Goal: Task Accomplishment & Management: Manage account settings

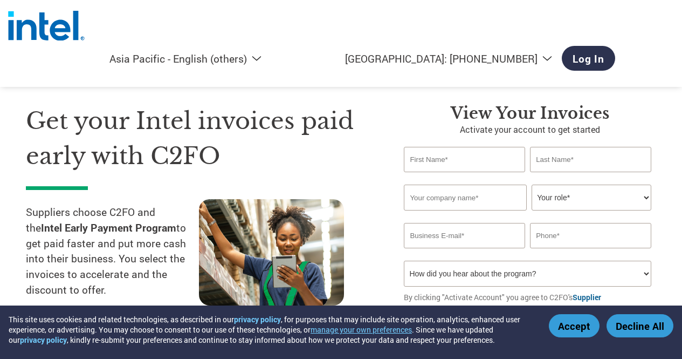
select select "en-AP"
click at [616, 46] on link "Log In" at bounding box center [588, 58] width 53 height 25
select select "en-AP"
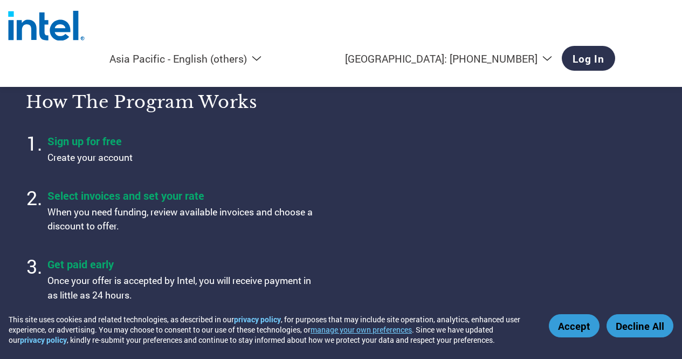
select select "en-AP"
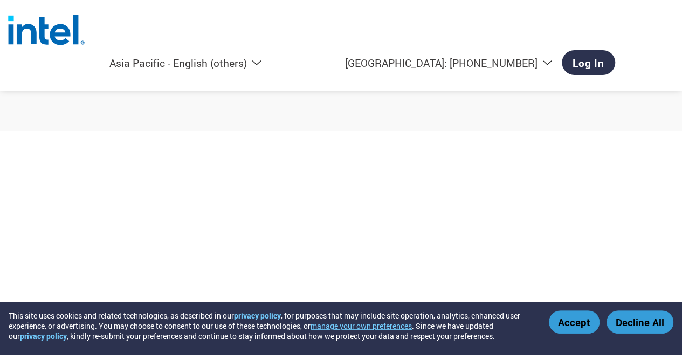
scroll to position [917, 0]
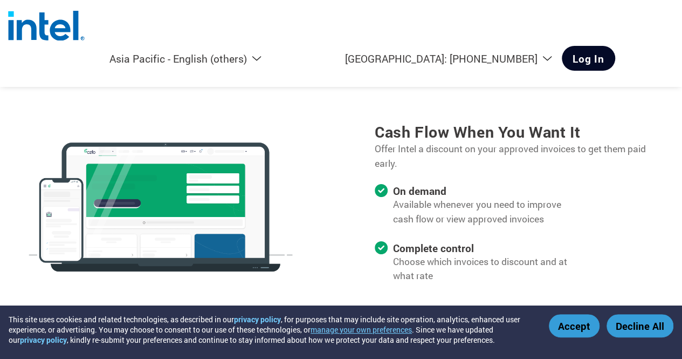
click at [616, 46] on link "Log In" at bounding box center [588, 58] width 53 height 25
